Goal: Obtain resource: Download file/media

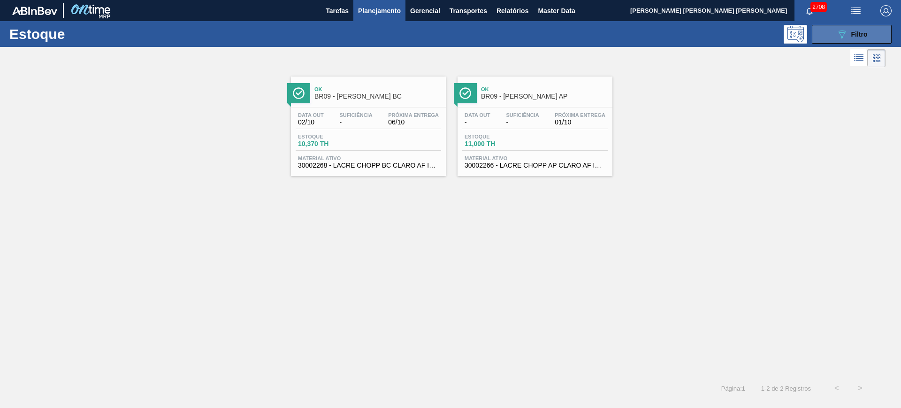
click at [822, 30] on button "089F7B8B-B2A5-4AFE-B5C0-19BA573D28AC Filtro" at bounding box center [852, 34] width 80 height 19
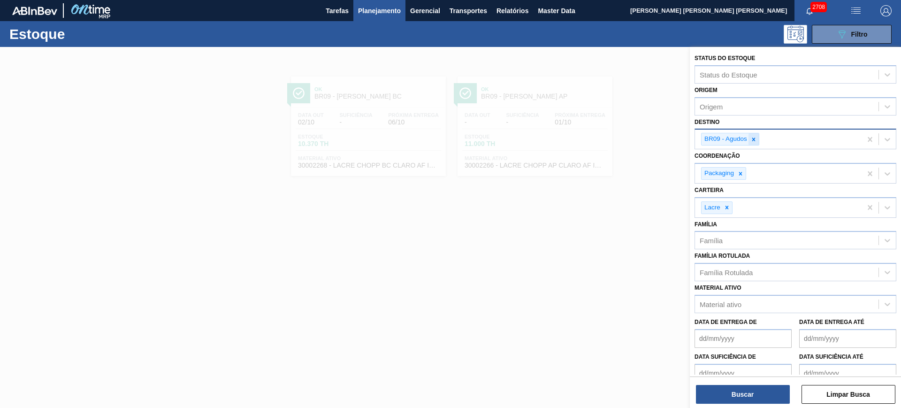
click at [758, 138] on div at bounding box center [754, 139] width 10 height 12
click at [731, 203] on div at bounding box center [727, 205] width 10 height 12
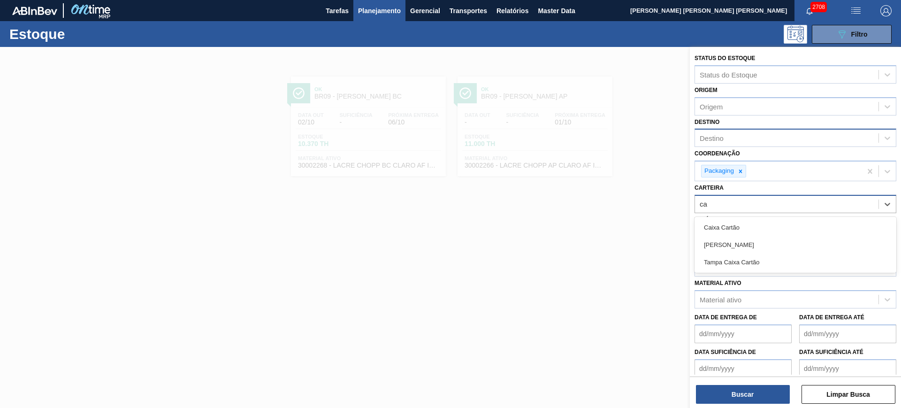
type input "c"
type input "f"
type input "caixa pap"
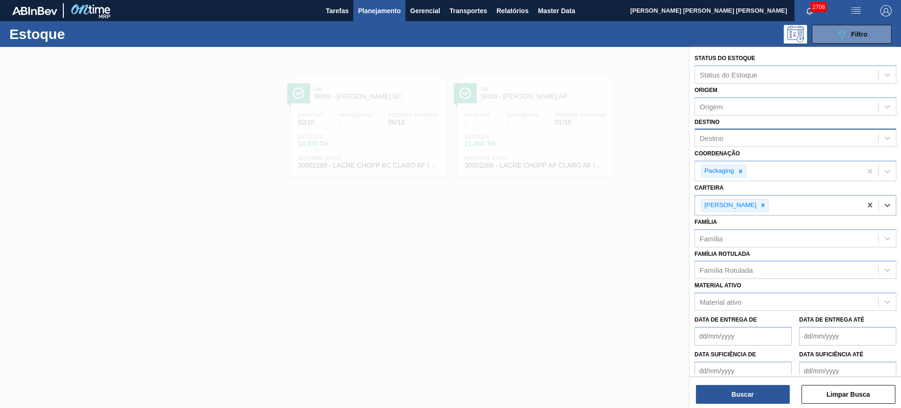
click at [737, 383] on div "Buscar Limpar Busca" at bounding box center [795, 389] width 211 height 26
click at [737, 390] on button "Buscar" at bounding box center [743, 394] width 94 height 19
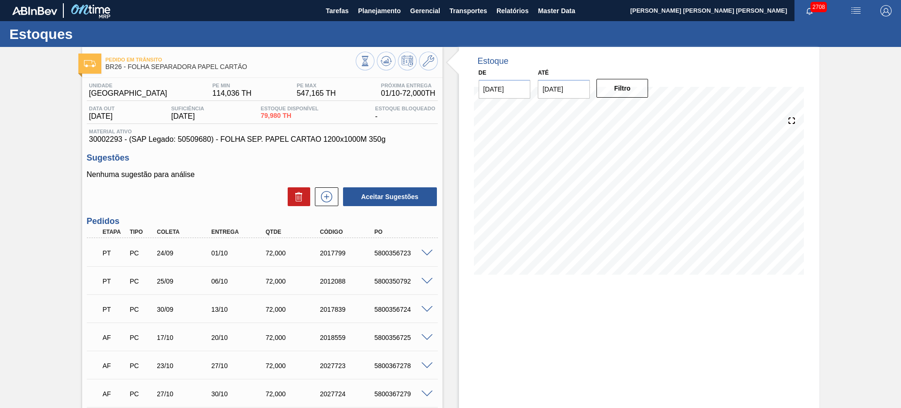
scroll to position [59, 0]
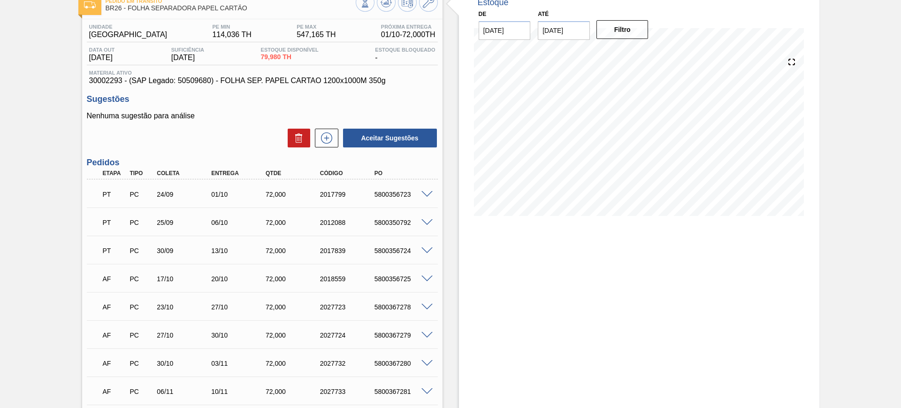
drag, startPoint x: 609, startPoint y: 297, endPoint x: 595, endPoint y: 297, distance: 14.1
click at [608, 297] on div "Estoque De 01/10/2025 Até 03/01/2026 Filtro" at bounding box center [639, 277] width 360 height 578
click at [424, 247] on span at bounding box center [426, 250] width 11 height 7
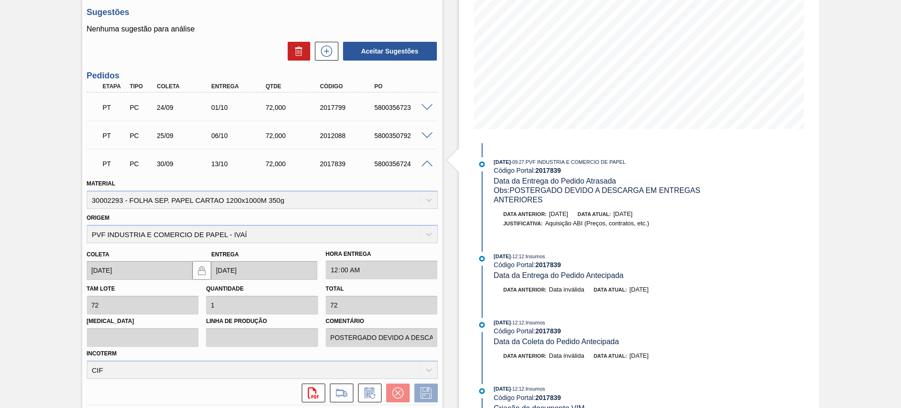
scroll to position [176, 0]
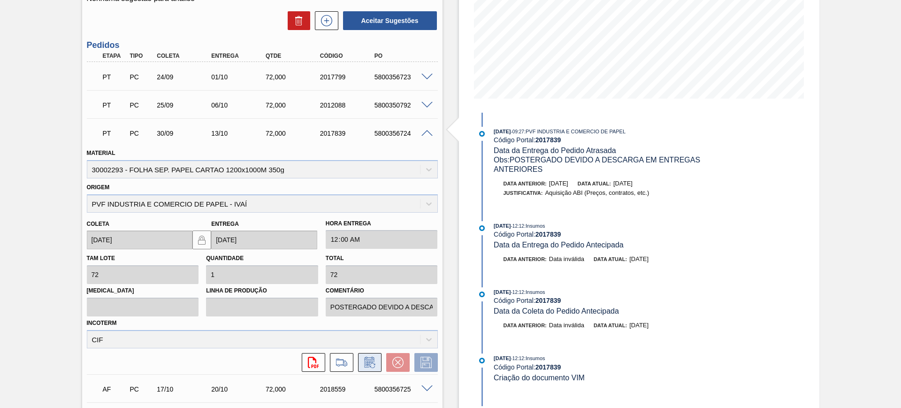
click at [373, 366] on icon at bounding box center [369, 362] width 15 height 11
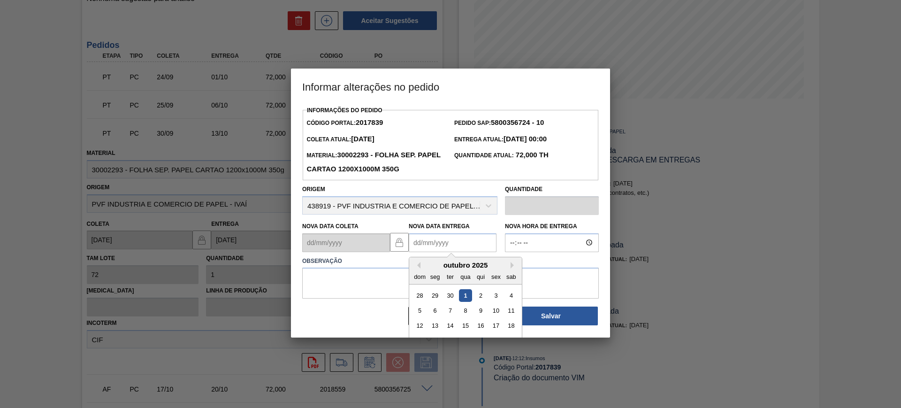
click at [431, 243] on Entrega2017839 "Nova Data Entrega" at bounding box center [453, 242] width 88 height 19
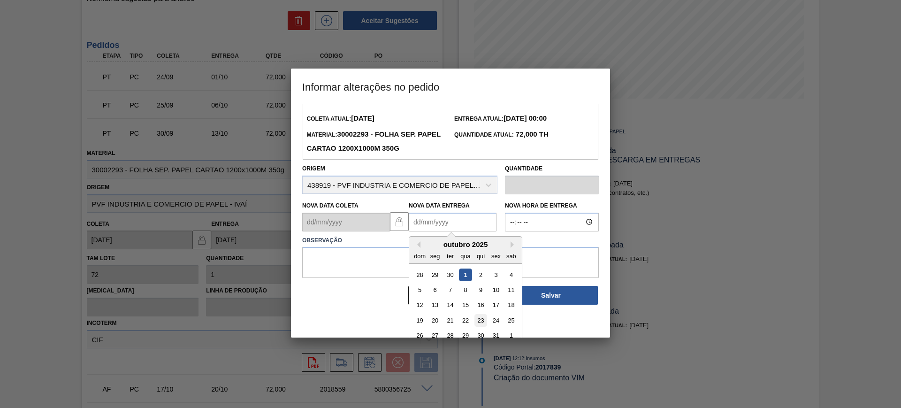
scroll to position [31, 0]
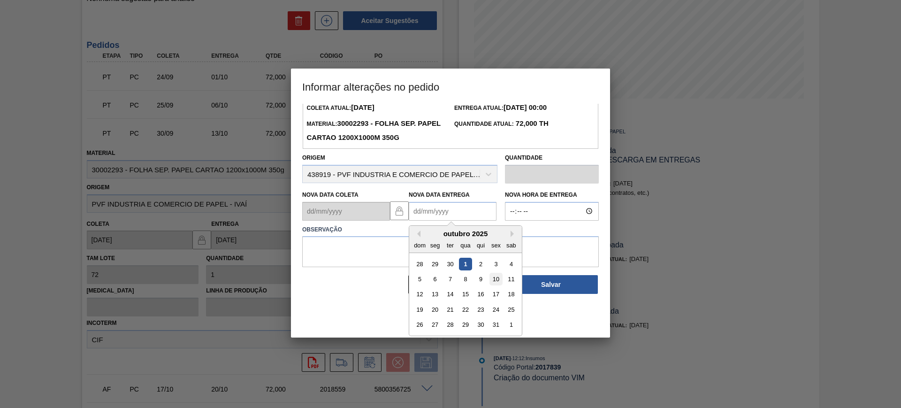
click at [497, 281] on div "10" at bounding box center [496, 279] width 13 height 13
type Entrega2017839 "10/10/2025"
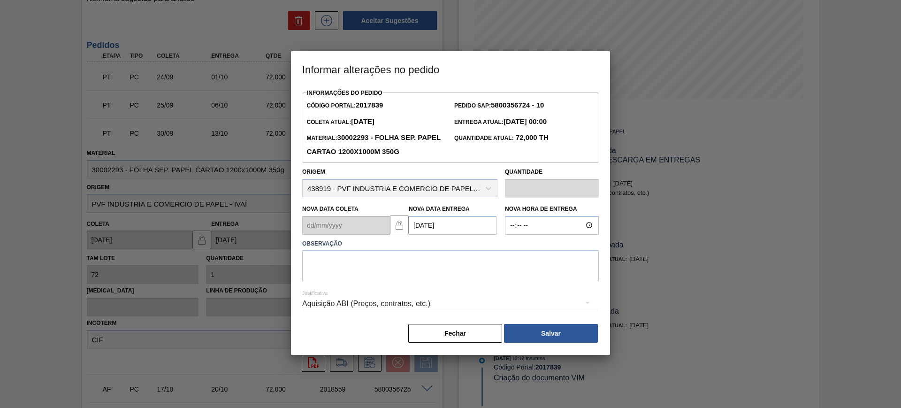
scroll to position [0, 0]
click at [452, 271] on textarea at bounding box center [450, 265] width 297 height 31
type textarea "Ajuste data"
click at [405, 313] on div "Aquisição ABI (Preços, contratos, etc.)" at bounding box center [450, 304] width 297 height 26
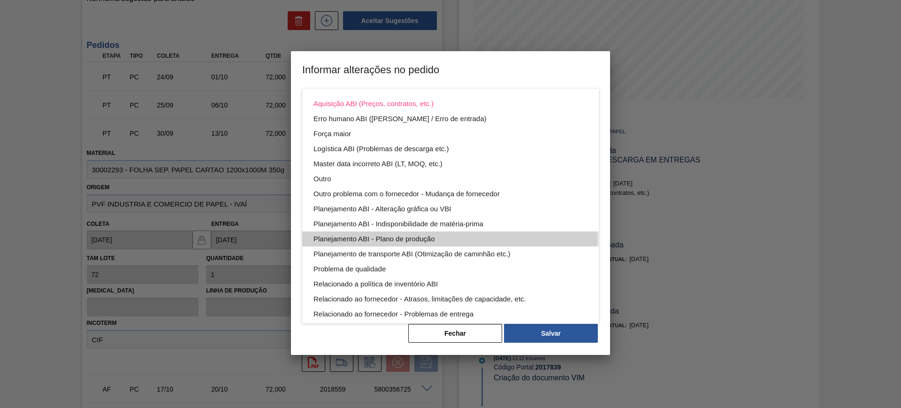
click at [417, 239] on div "Planejamento ABI - Plano de produção" at bounding box center [451, 238] width 274 height 15
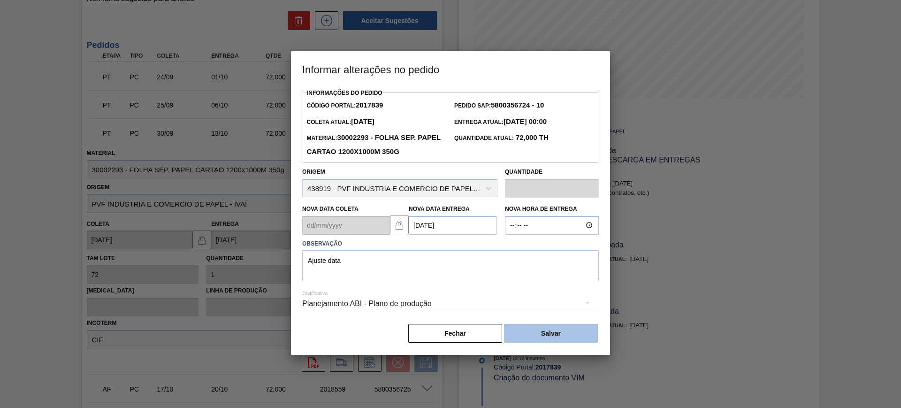
click at [545, 333] on button "Salvar" at bounding box center [551, 333] width 94 height 19
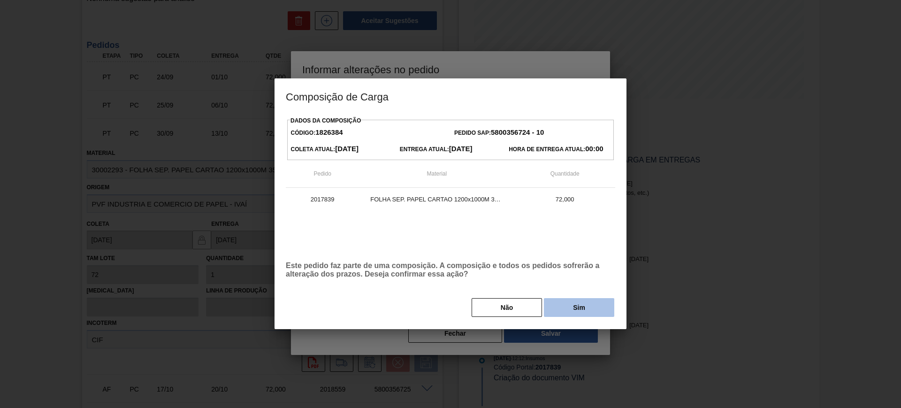
click at [569, 311] on button "Sim" at bounding box center [579, 307] width 70 height 19
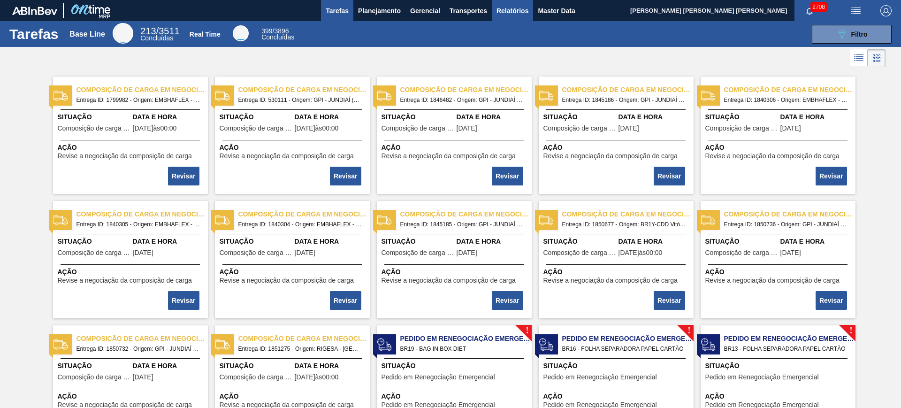
click at [515, 8] on span "Relatórios" at bounding box center [513, 10] width 32 height 11
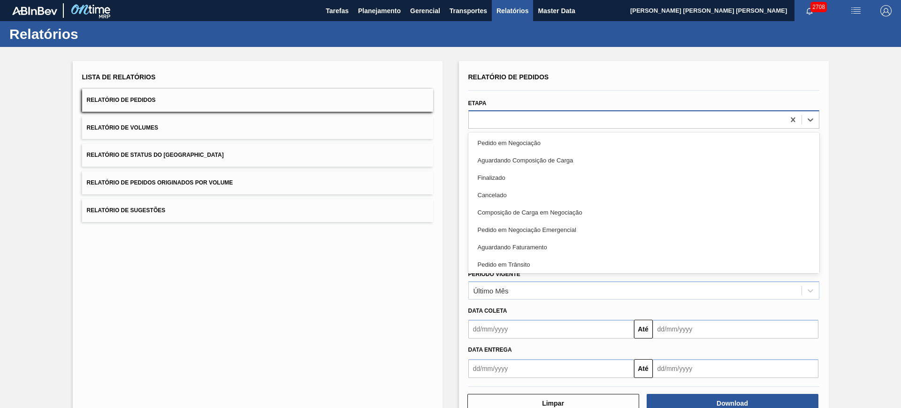
click at [510, 119] on div at bounding box center [627, 120] width 316 height 14
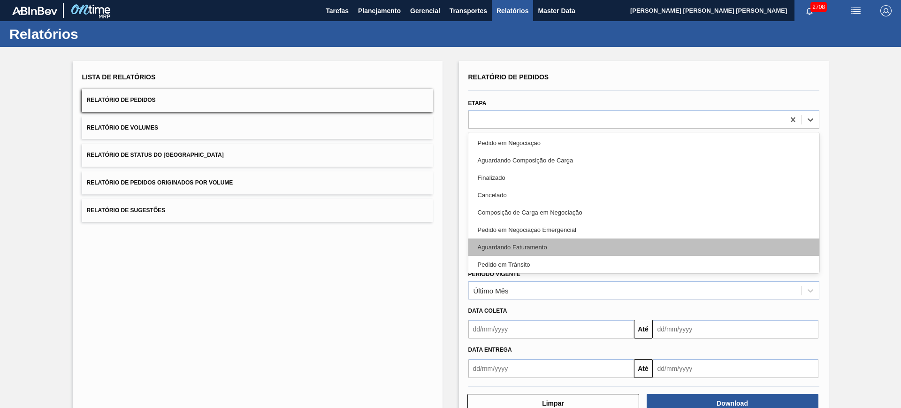
click at [562, 245] on div "Aguardando Faturamento" at bounding box center [643, 246] width 351 height 17
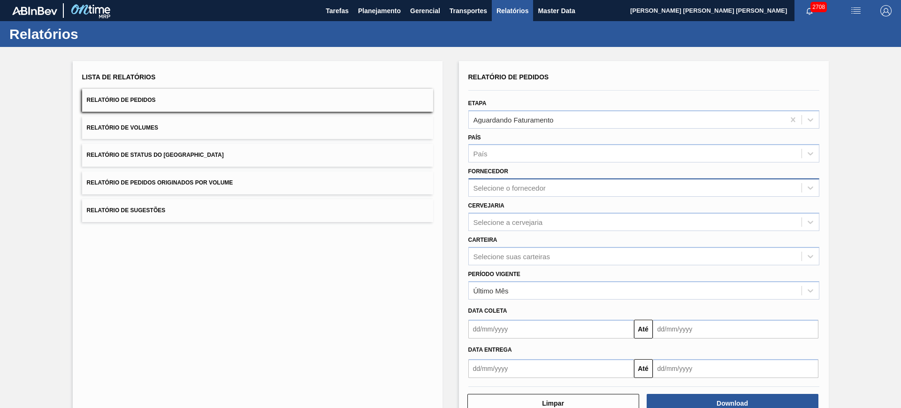
click at [502, 190] on div "Selecione o fornecedor" at bounding box center [510, 188] width 72 height 8
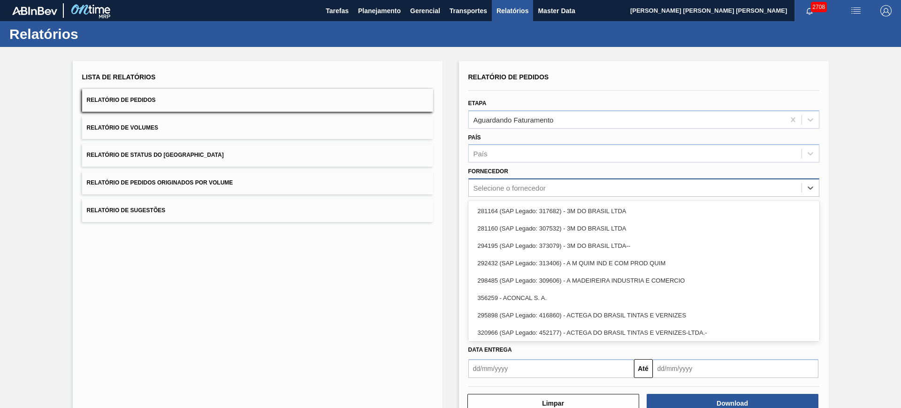
paste input "302997"
type input "302997"
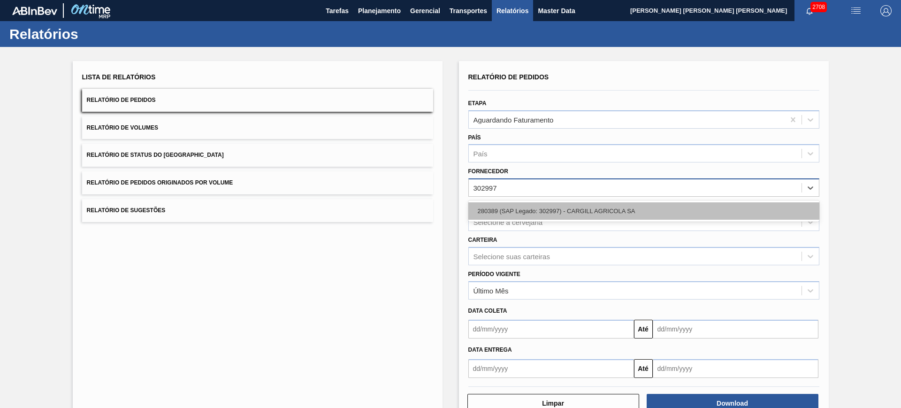
click at [547, 211] on div "280389 (SAP Legado: 302997) - CARGILL AGRICOLA SA" at bounding box center [643, 210] width 351 height 17
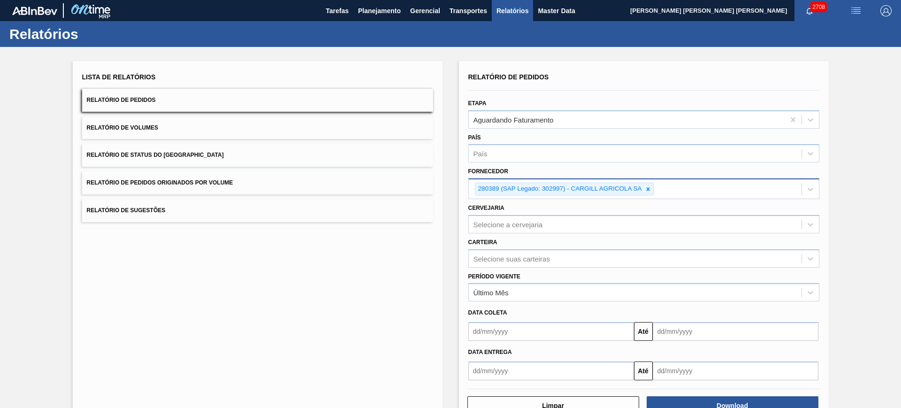
click at [676, 186] on div "280389 (SAP Legado: 302997) - CARGILL AGRICOLA SA" at bounding box center [635, 188] width 333 height 19
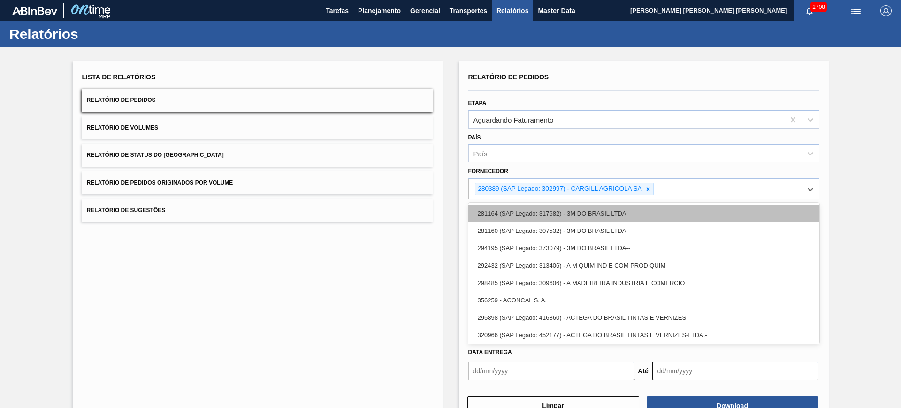
paste input "408368"
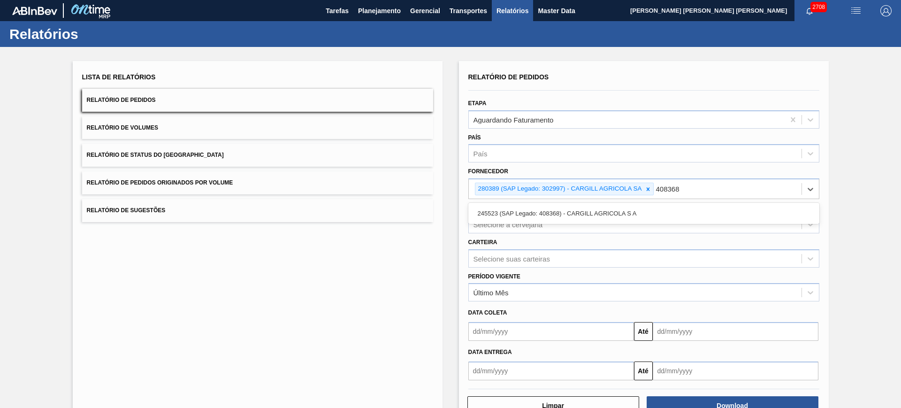
type input "408368"
click at [644, 201] on div "Cervejaria Selecione a cervejaria" at bounding box center [643, 217] width 351 height 32
click at [686, 190] on div "280389 (SAP Legado: 302997) - CARGILL AGRICOLA SA" at bounding box center [635, 188] width 333 height 19
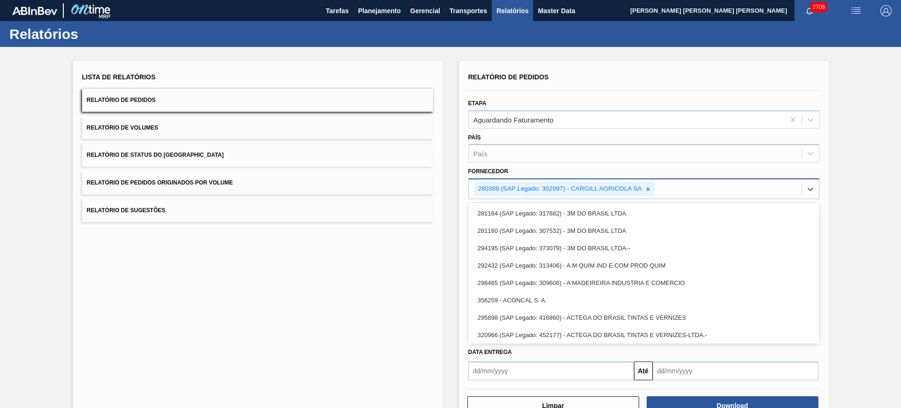
paste input "408368"
type input "408368"
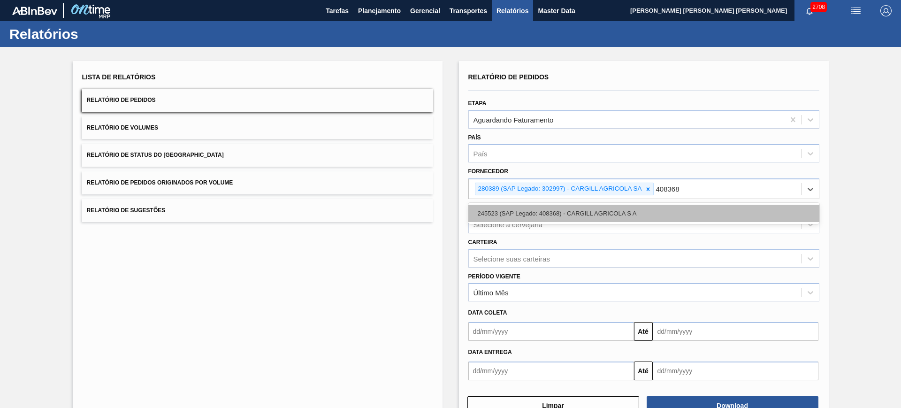
click at [684, 209] on div "245523 (SAP Legado: 408368) - CARGILL AGRICOLA S A" at bounding box center [643, 213] width 351 height 17
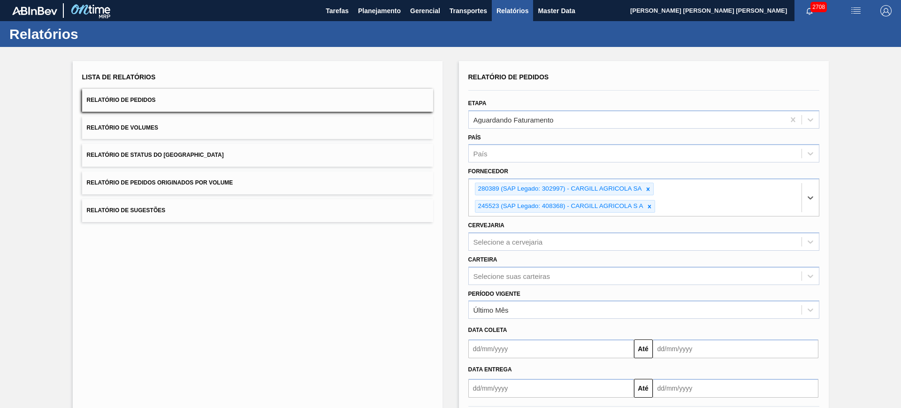
scroll to position [46, 0]
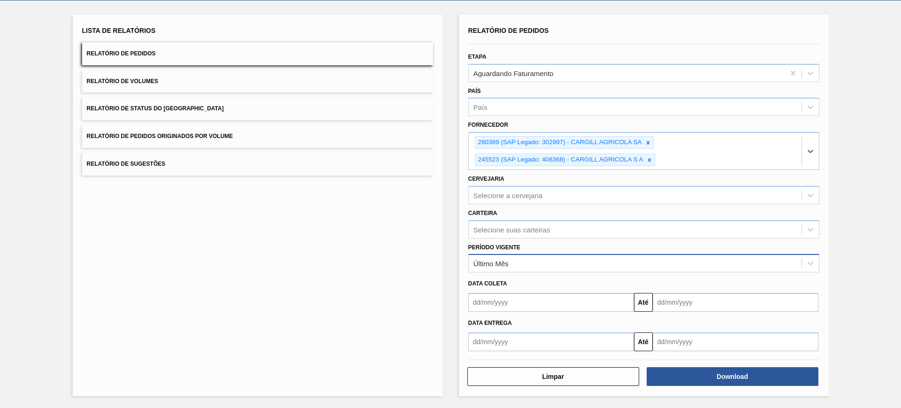
click at [519, 266] on div "Último Mês" at bounding box center [635, 264] width 333 height 14
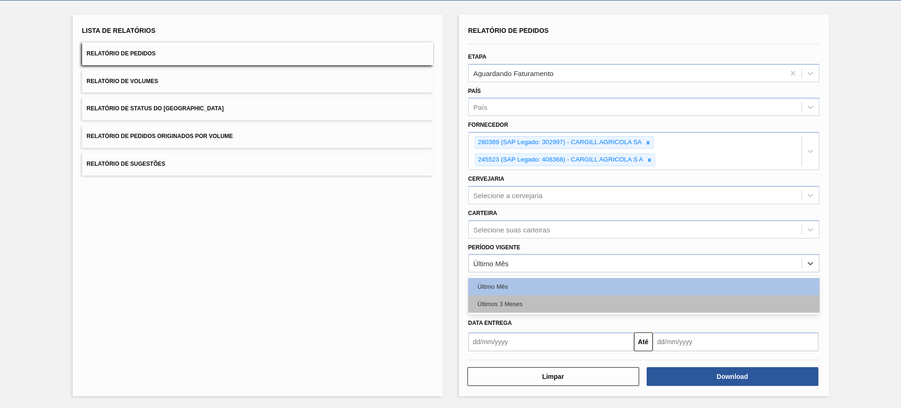
click at [529, 308] on div "Últimos 3 Meses" at bounding box center [643, 303] width 351 height 17
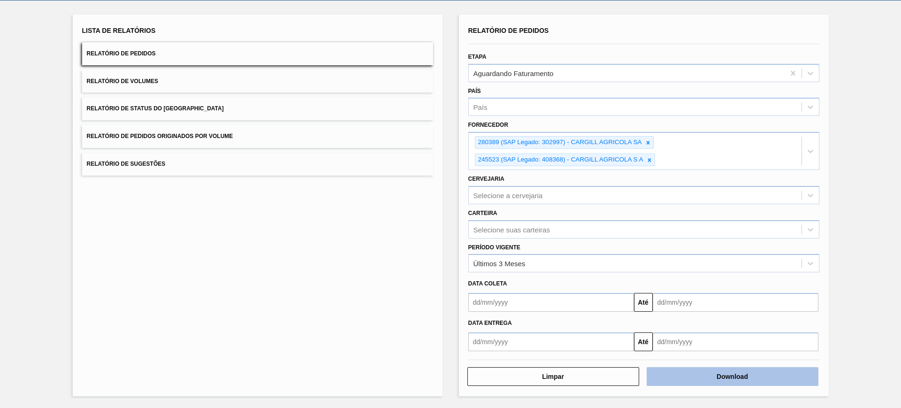
click at [694, 380] on button "Download" at bounding box center [733, 376] width 172 height 19
